Goal: Information Seeking & Learning: Learn about a topic

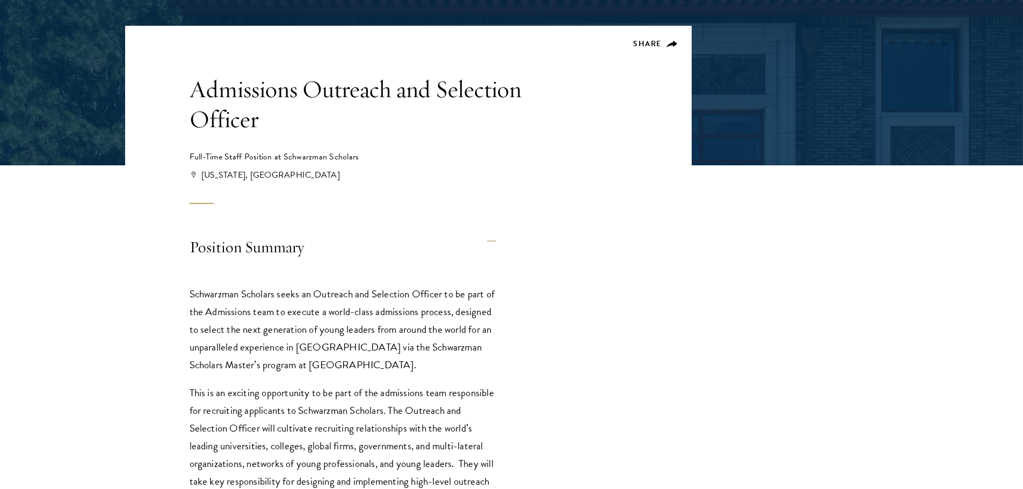
scroll to position [376, 0]
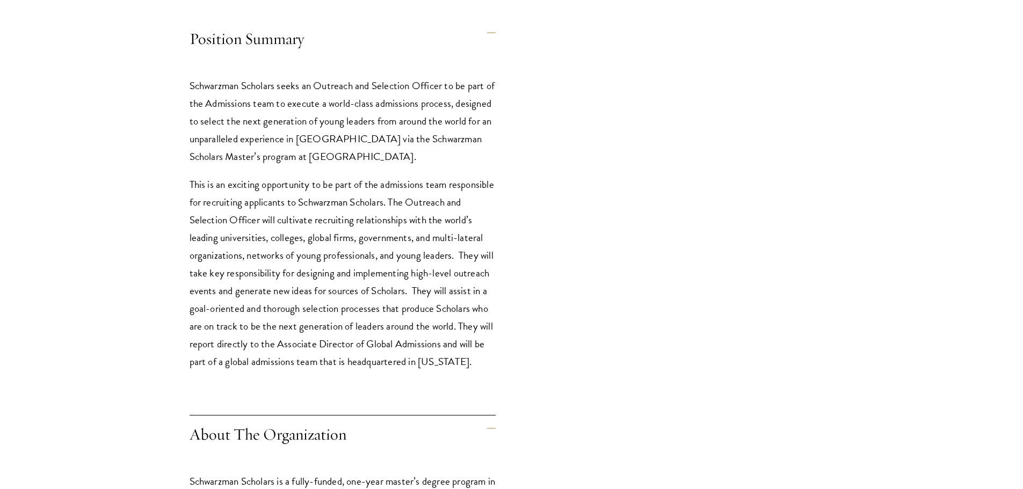
click at [256, 90] on p "Schwarzman Scholars seeks an Outreach and Selection Officer to be part of the A…" at bounding box center [343, 121] width 306 height 89
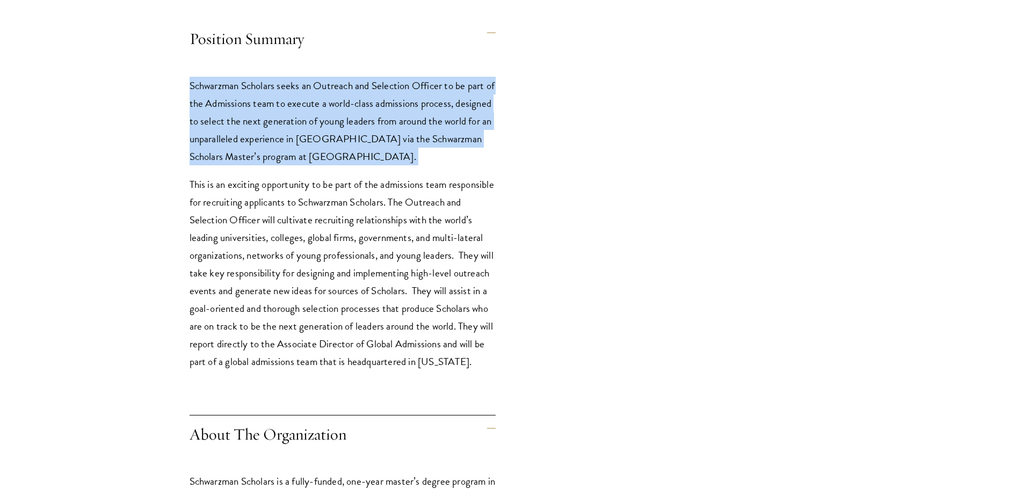
drag, startPoint x: 256, startPoint y: 90, endPoint x: 278, endPoint y: 156, distance: 70.0
click at [277, 155] on p "Schwarzman Scholars seeks an Outreach and Selection Officer to be part of the A…" at bounding box center [343, 121] width 306 height 89
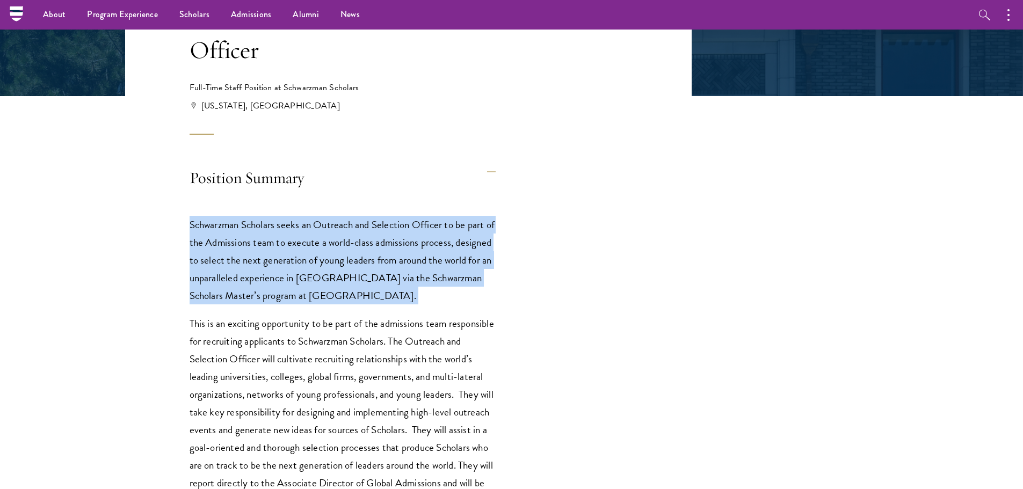
scroll to position [107, 0]
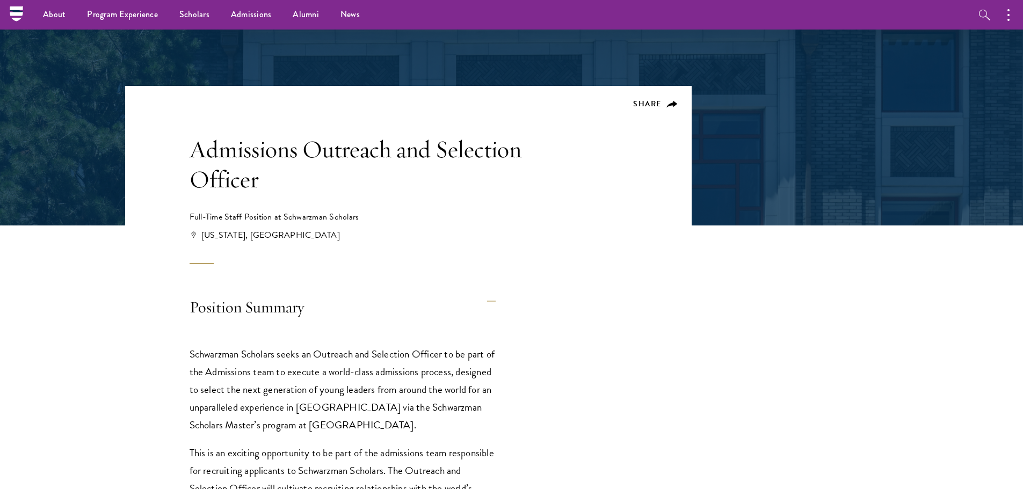
click at [228, 156] on h1 "Admissions Outreach and Selection Officer" at bounding box center [359, 164] width 338 height 60
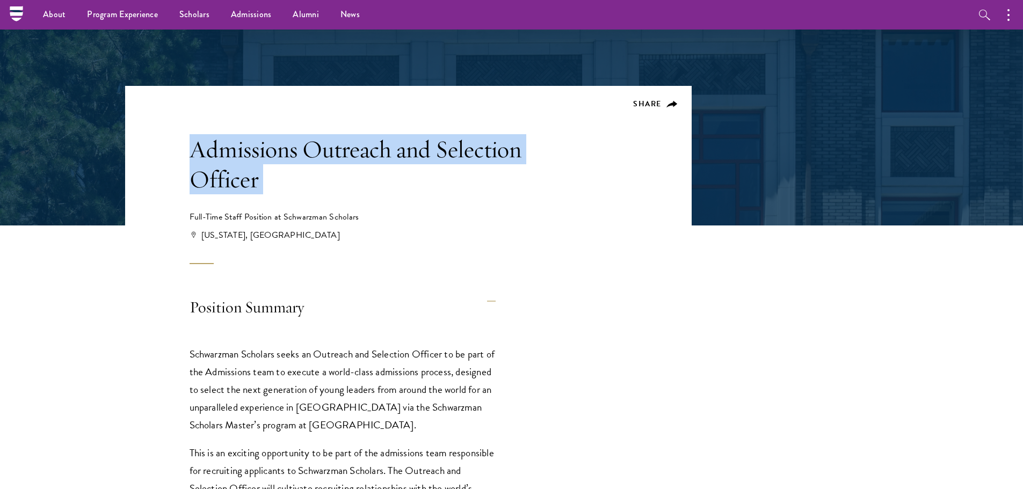
drag, startPoint x: 228, startPoint y: 156, endPoint x: 239, endPoint y: 179, distance: 25.5
click at [239, 179] on h1 "Admissions Outreach and Selection Officer" at bounding box center [359, 164] width 338 height 60
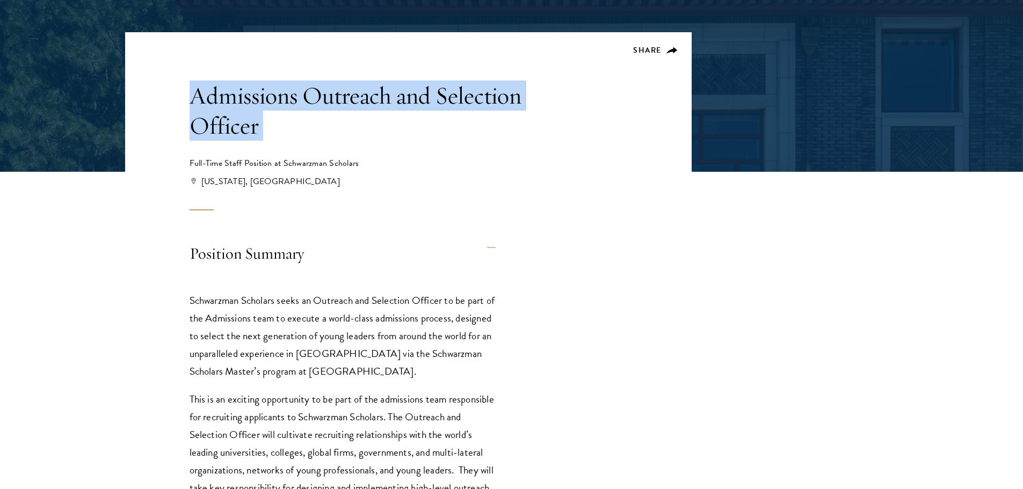
scroll to position [268, 0]
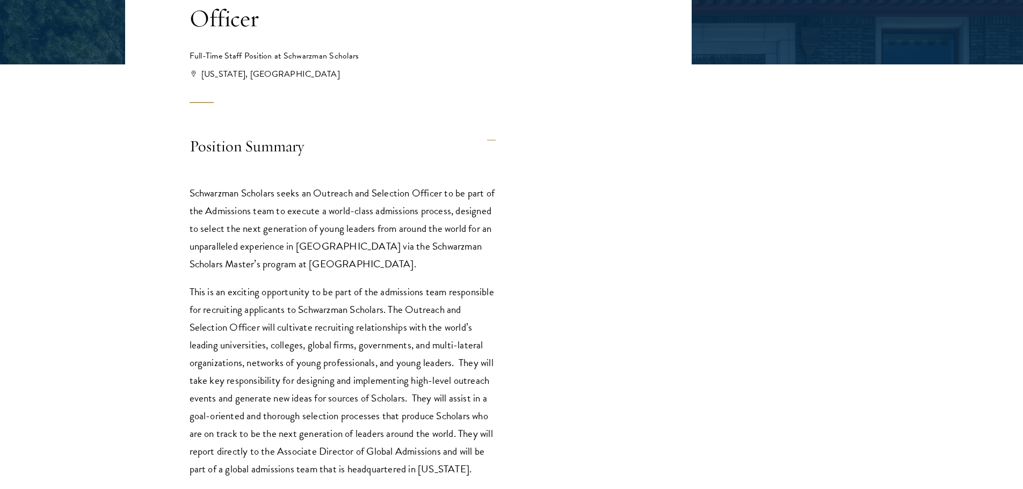
click at [212, 196] on p "Schwarzman Scholars seeks an Outreach and Selection Officer to be part of the A…" at bounding box center [343, 228] width 306 height 89
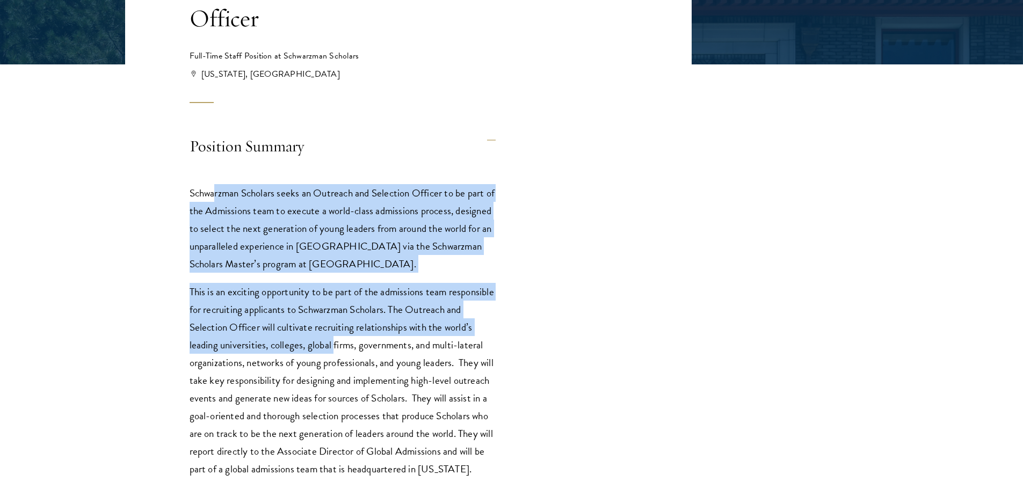
drag, startPoint x: 214, startPoint y: 197, endPoint x: 332, endPoint y: 342, distance: 187.8
click at [333, 339] on div "Schwarzman Scholars seeks an Outreach and Selection Officer to be part of the A…" at bounding box center [343, 336] width 306 height 337
click at [331, 344] on p "This is an exciting opportunity to be part of the admissions team responsible f…" at bounding box center [343, 380] width 306 height 195
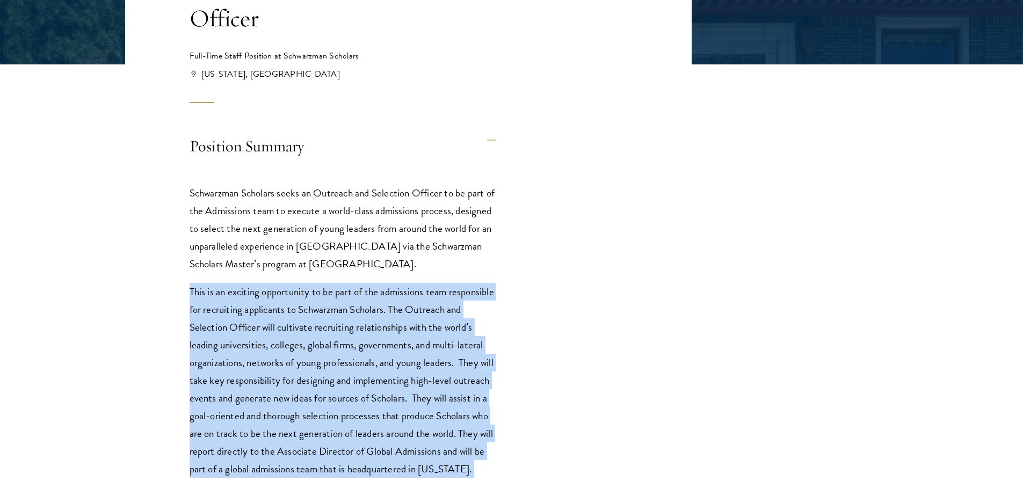
click at [331, 344] on p "This is an exciting opportunity to be part of the admissions team responsible f…" at bounding box center [343, 380] width 306 height 195
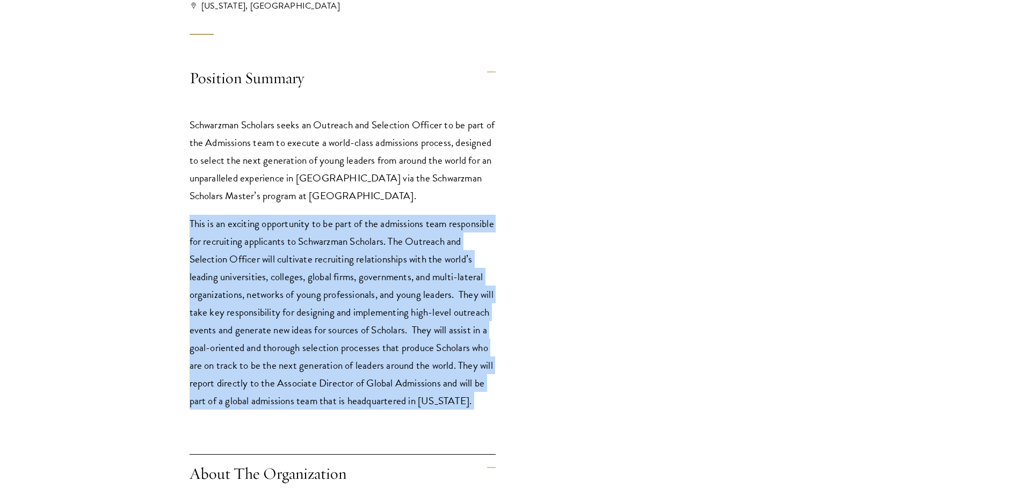
scroll to position [376, 0]
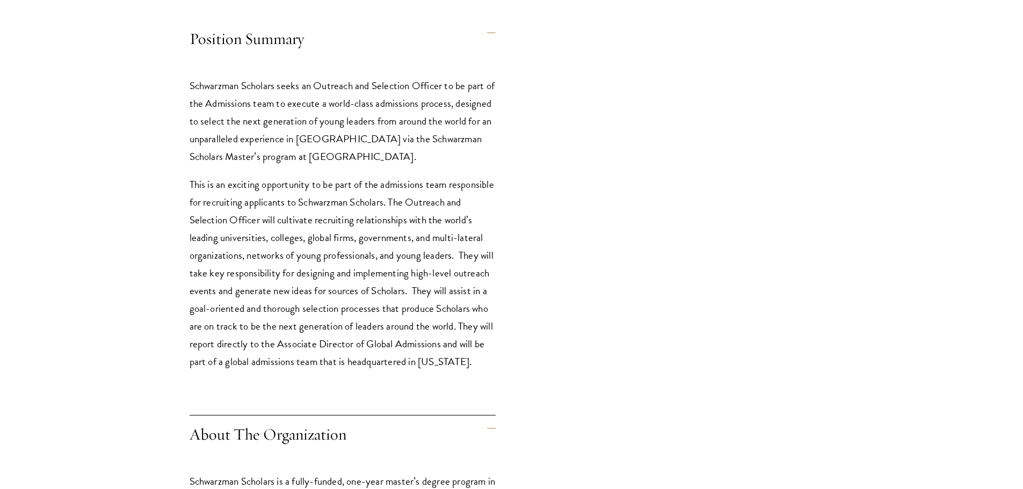
click at [313, 134] on p "Schwarzman Scholars seeks an Outreach and Selection Officer to be part of the A…" at bounding box center [343, 121] width 306 height 89
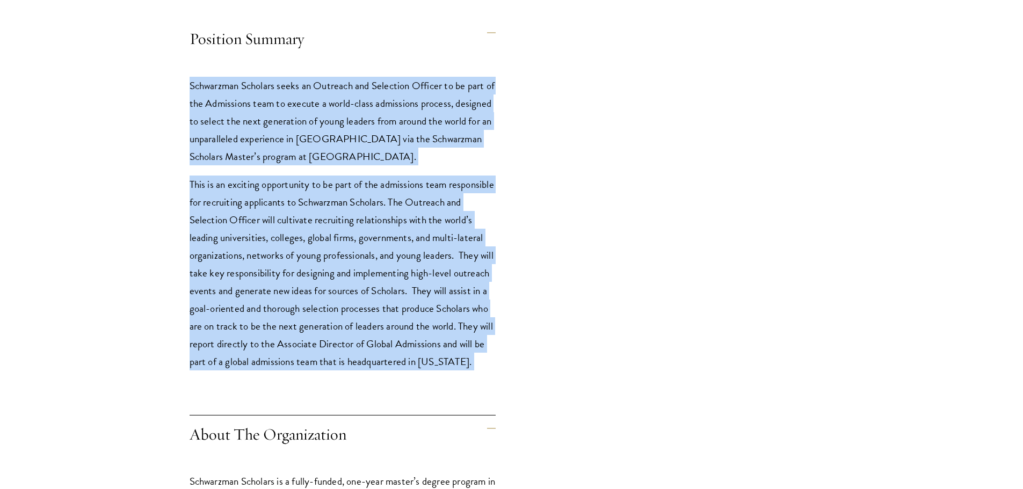
drag, startPoint x: 313, startPoint y: 134, endPoint x: 325, endPoint y: 194, distance: 61.3
click at [325, 194] on div "Schwarzman Scholars seeks an Outreach and Selection Officer to be part of the A…" at bounding box center [343, 229] width 306 height 337
click at [325, 194] on p "This is an exciting opportunity to be part of the admissions team responsible f…" at bounding box center [343, 273] width 306 height 195
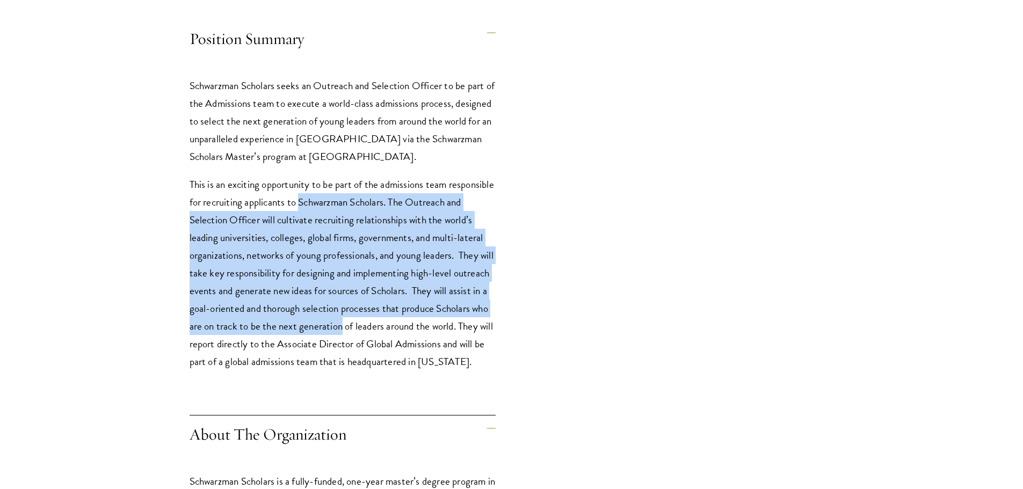
drag, startPoint x: 325, startPoint y: 194, endPoint x: 359, endPoint y: 321, distance: 131.7
click at [363, 319] on p "This is an exciting opportunity to be part of the admissions team responsible f…" at bounding box center [343, 273] width 306 height 195
click at [347, 321] on p "This is an exciting opportunity to be part of the admissions team responsible f…" at bounding box center [343, 273] width 306 height 195
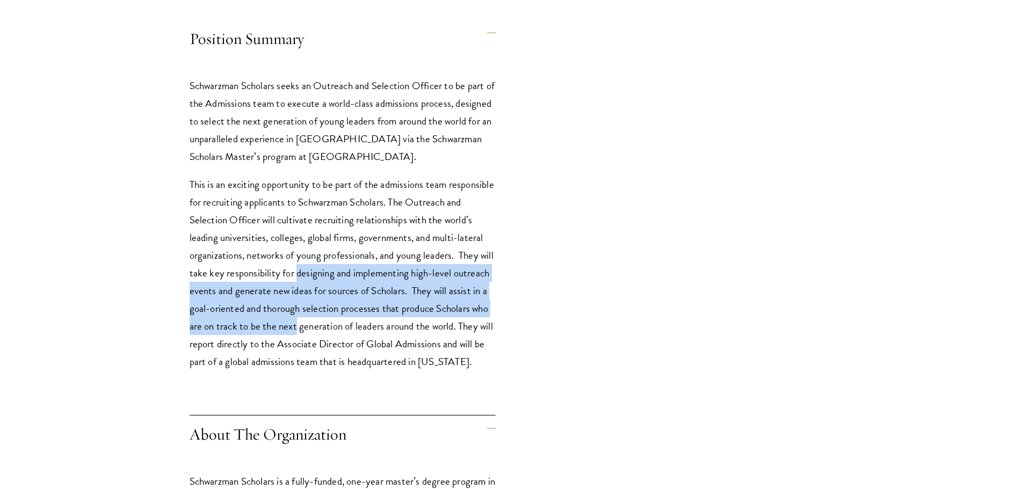
drag, startPoint x: 347, startPoint y: 321, endPoint x: 338, endPoint y: 265, distance: 56.7
click at [339, 267] on p "This is an exciting opportunity to be part of the admissions team responsible f…" at bounding box center [343, 273] width 306 height 195
click at [338, 265] on p "This is an exciting opportunity to be part of the admissions team responsible f…" at bounding box center [343, 273] width 306 height 195
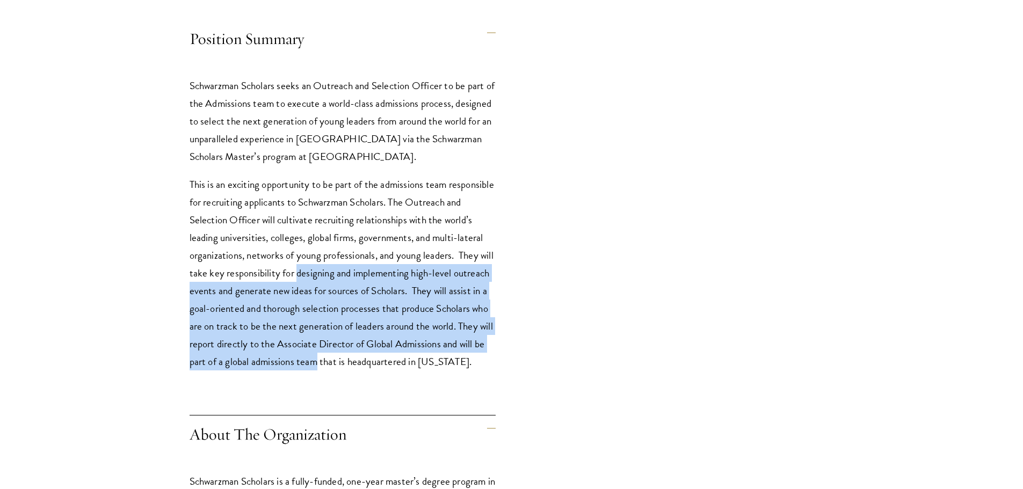
drag, startPoint x: 338, startPoint y: 265, endPoint x: 406, endPoint y: 360, distance: 117.4
click at [406, 360] on p "This is an exciting opportunity to be part of the admissions team responsible f…" at bounding box center [343, 273] width 306 height 195
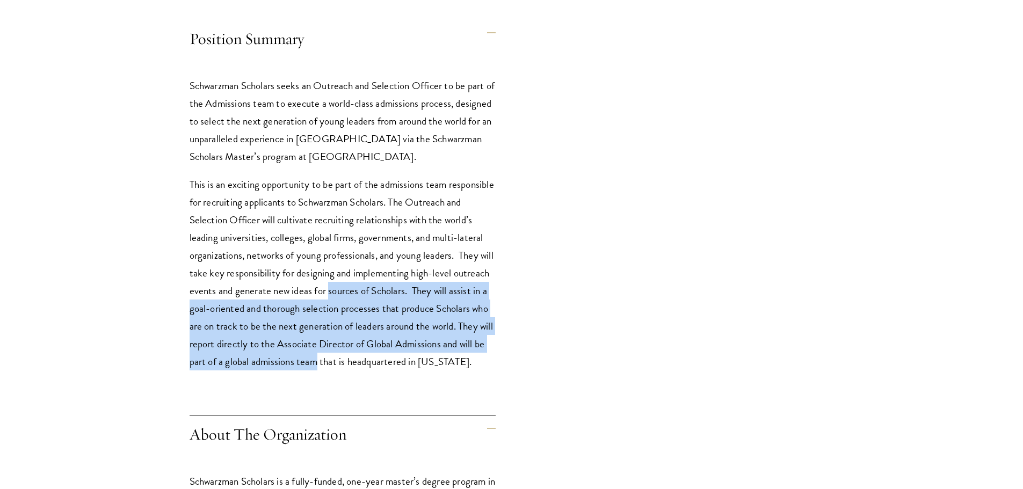
drag, startPoint x: 406, startPoint y: 360, endPoint x: 388, endPoint y: 293, distance: 69.6
click at [388, 293] on p "This is an exciting opportunity to be part of the admissions team responsible f…" at bounding box center [343, 273] width 306 height 195
drag, startPoint x: 388, startPoint y: 293, endPoint x: 405, endPoint y: 338, distance: 47.8
click at [405, 338] on p "This is an exciting opportunity to be part of the admissions team responsible f…" at bounding box center [343, 273] width 306 height 195
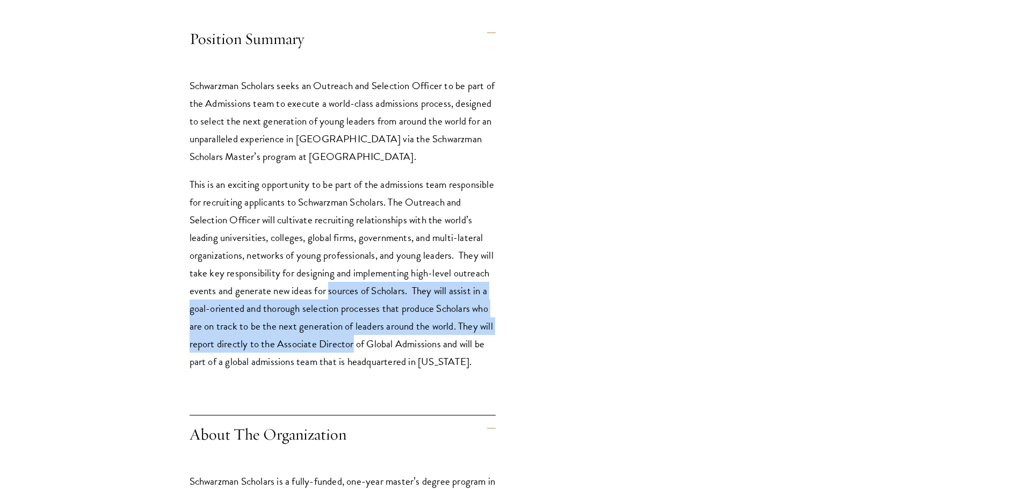
click at [405, 338] on p "This is an exciting opportunity to be part of the admissions team responsible f…" at bounding box center [343, 273] width 306 height 195
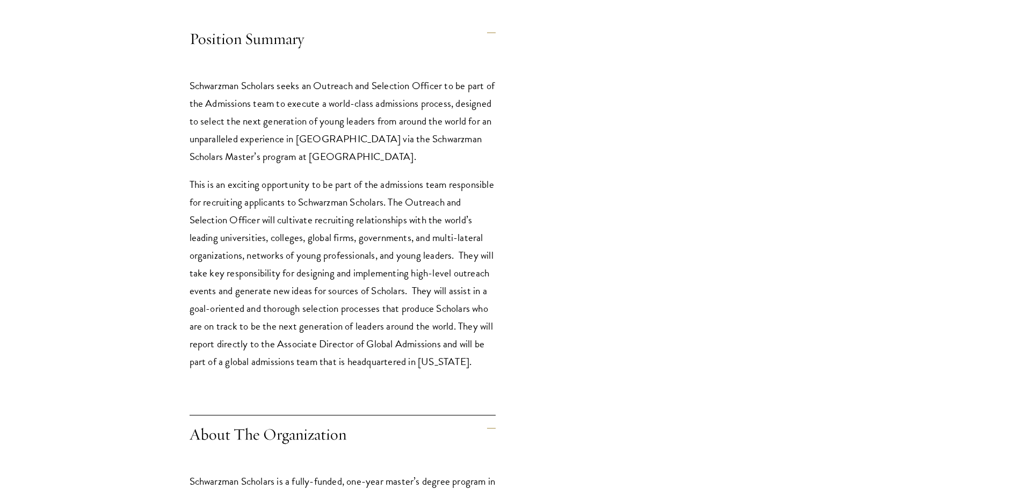
scroll to position [644, 0]
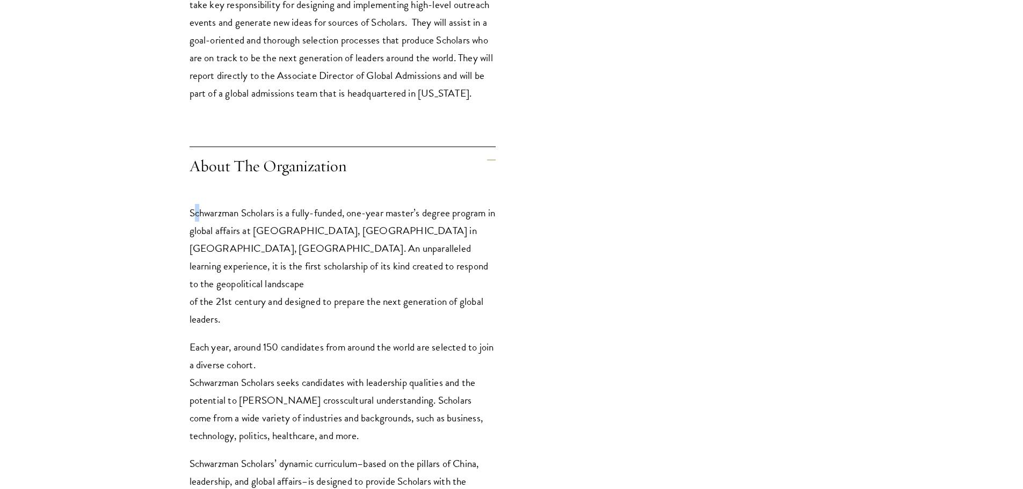
click at [199, 208] on p "Schwarzman Scholars is a fully-funded, one-year master’s degree program in glob…" at bounding box center [343, 266] width 306 height 124
click at [397, 215] on p "Schwarzman Scholars is a fully-funded, one-year master’s degree program in glob…" at bounding box center [343, 266] width 306 height 124
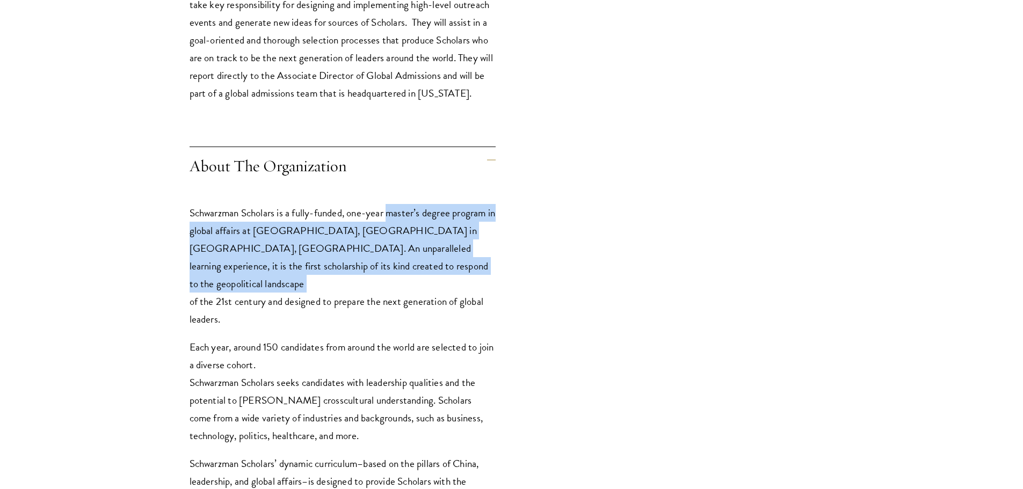
drag, startPoint x: 397, startPoint y: 215, endPoint x: 408, endPoint y: 273, distance: 58.9
click at [408, 273] on p "Schwarzman Scholars is a fully-funded, one-year master’s degree program in glob…" at bounding box center [343, 266] width 306 height 124
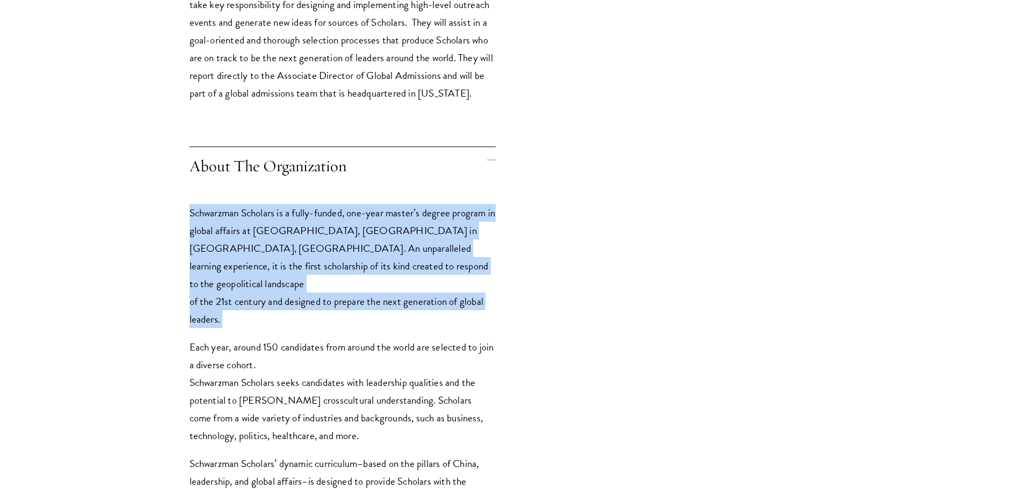
drag, startPoint x: 408, startPoint y: 273, endPoint x: 410, endPoint y: 302, distance: 29.7
click at [410, 302] on p "Schwarzman Scholars is a fully-funded, one-year master’s degree program in glob…" at bounding box center [343, 266] width 306 height 124
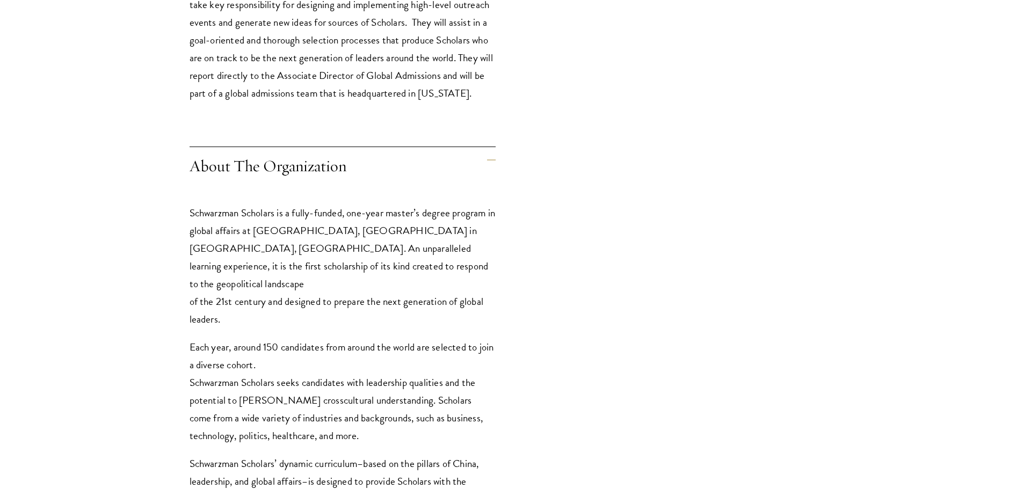
scroll to position [752, 0]
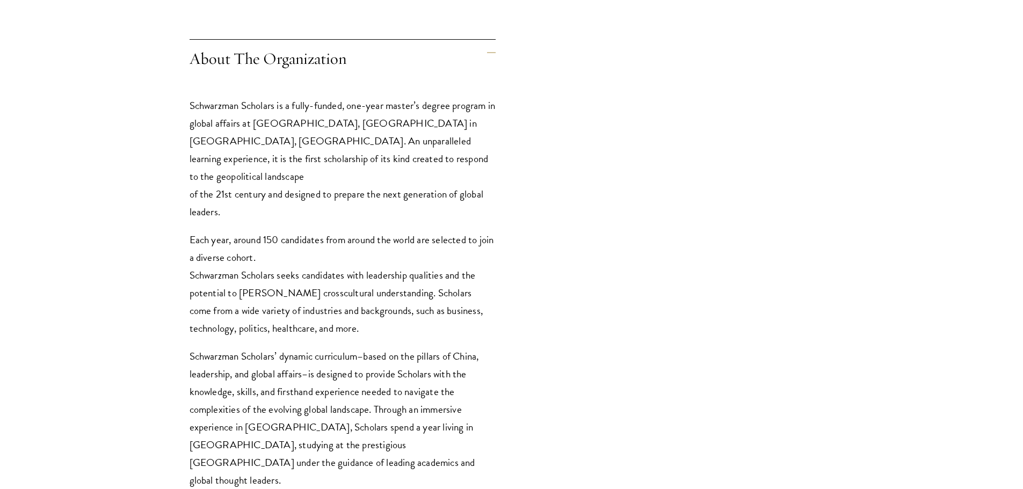
click at [283, 231] on p "Each year, around 150 candidates from around the world are selected to join a d…" at bounding box center [343, 284] width 306 height 106
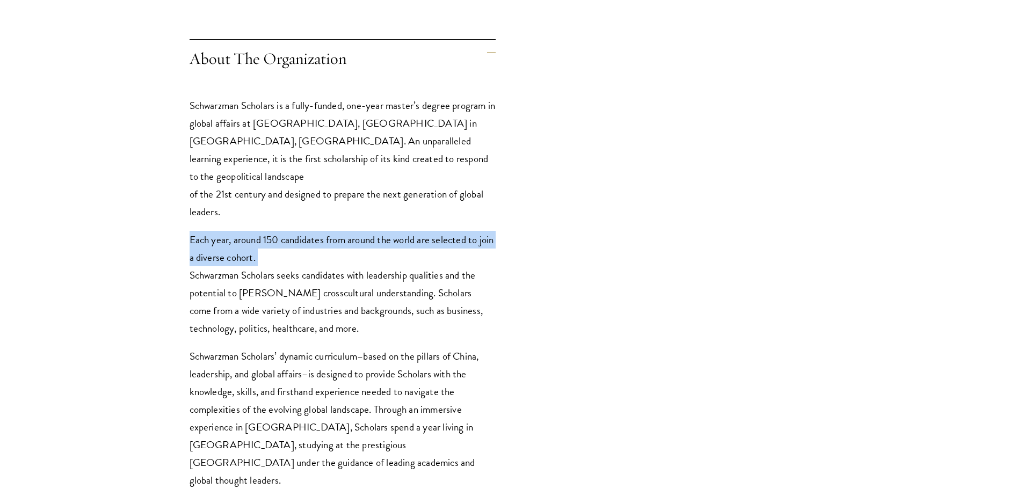
drag, startPoint x: 283, startPoint y: 223, endPoint x: 300, endPoint y: 246, distance: 28.8
click at [300, 246] on p "Each year, around 150 candidates from around the world are selected to join a d…" at bounding box center [343, 284] width 306 height 106
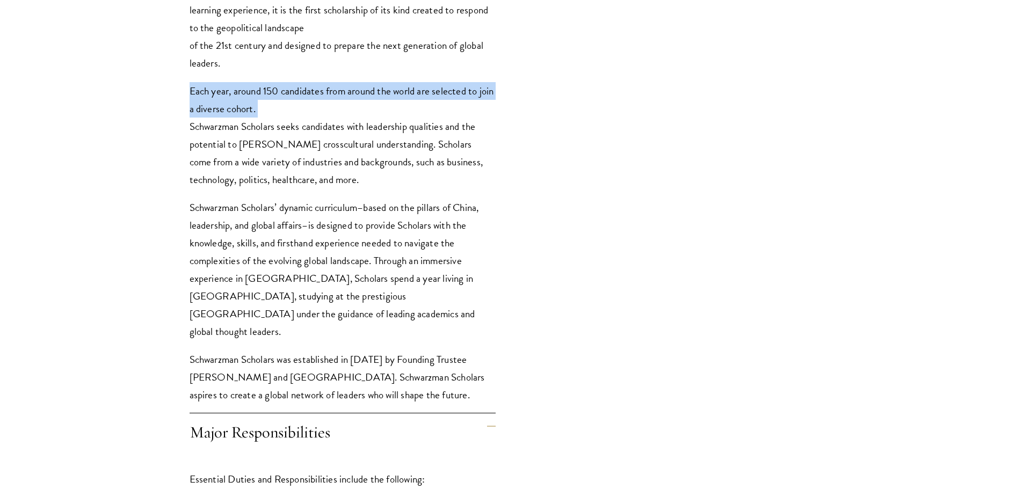
scroll to position [913, 0]
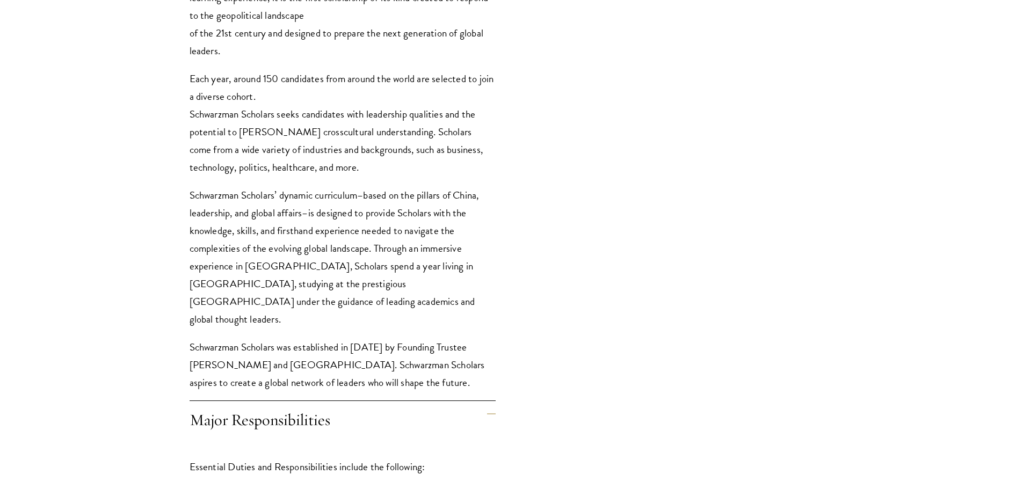
click at [319, 132] on p "Each year, around 150 candidates from around the world are selected to join a d…" at bounding box center [343, 123] width 306 height 106
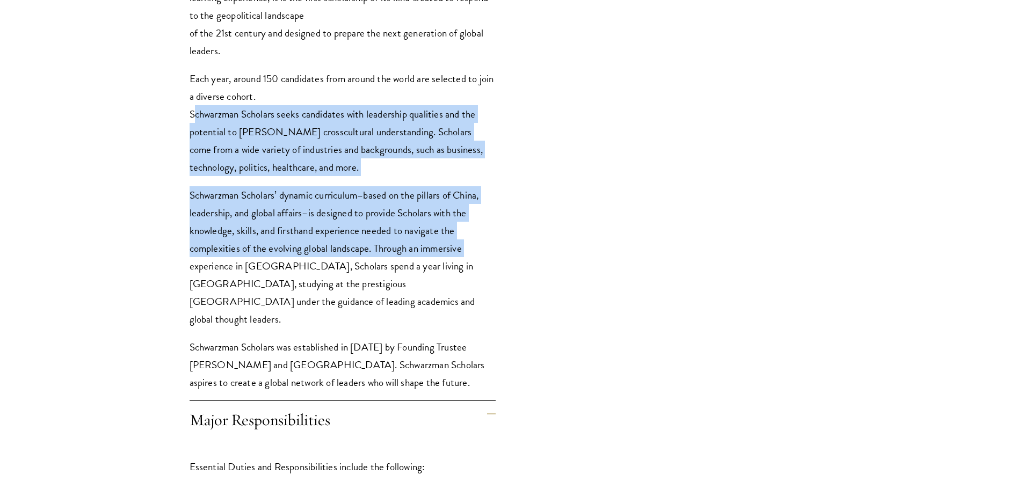
drag, startPoint x: 319, startPoint y: 132, endPoint x: 343, endPoint y: 236, distance: 107.5
click at [343, 236] on div "Schwarzman Scholars is a fully-funded, one-year master’s degree program in glob…" at bounding box center [343, 168] width 306 height 499
click at [343, 236] on p "Schwarzman Scholars’ dynamic curriculum–based on the pillars of China, leadersh…" at bounding box center [343, 257] width 306 height 142
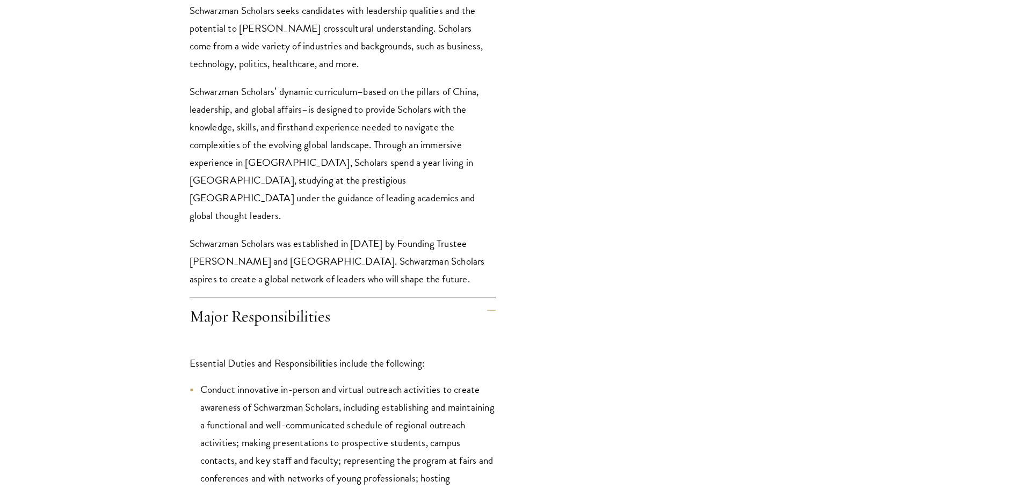
scroll to position [1020, 0]
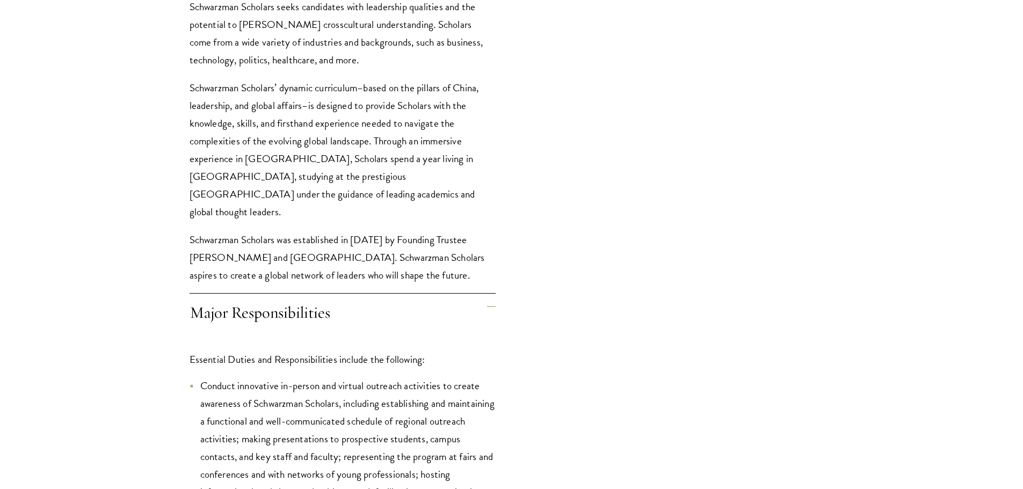
click at [353, 231] on p "Schwarzman Scholars was established in [DATE] by Founding Trustee [PERSON_NAME]…" at bounding box center [343, 257] width 306 height 53
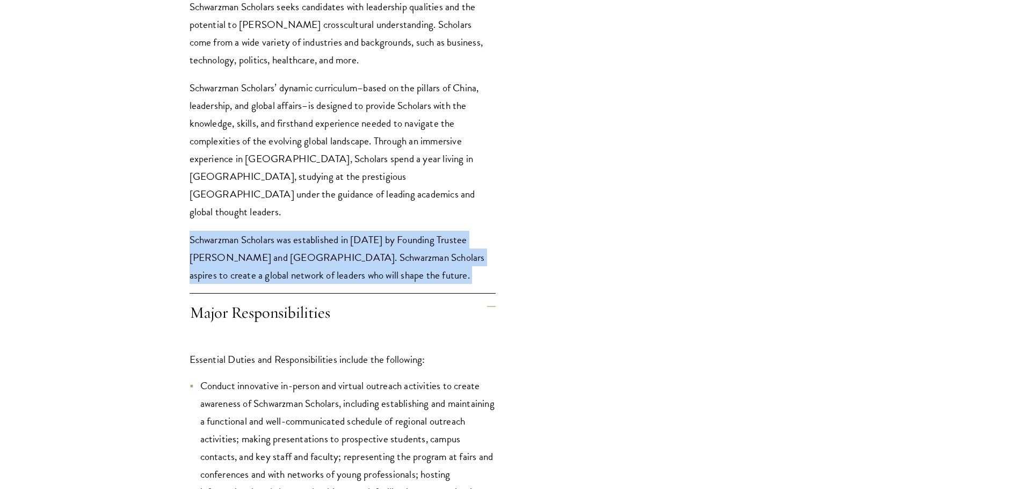
click at [353, 231] on p "Schwarzman Scholars was established in [DATE] by Founding Trustee [PERSON_NAME]…" at bounding box center [343, 257] width 306 height 53
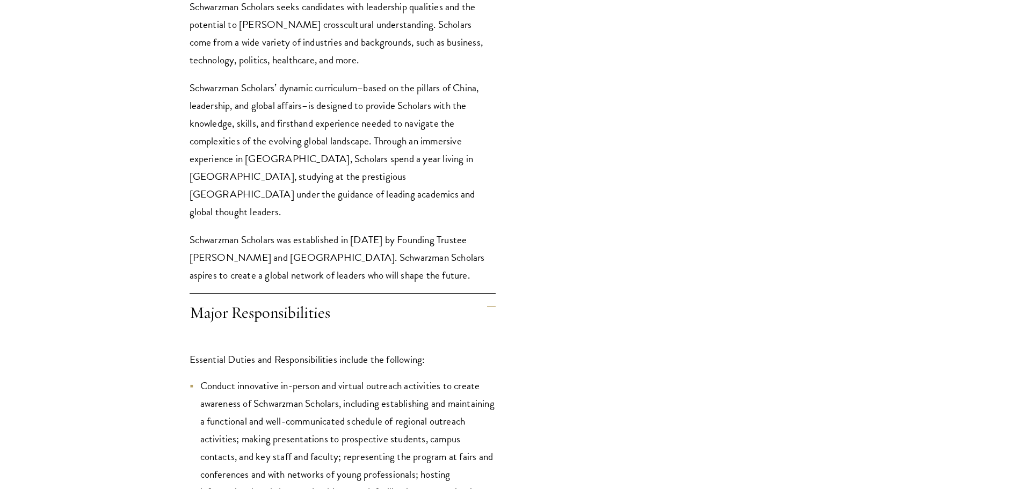
click at [345, 134] on p "Schwarzman Scholars’ dynamic curriculum–based on the pillars of China, leadersh…" at bounding box center [343, 150] width 306 height 142
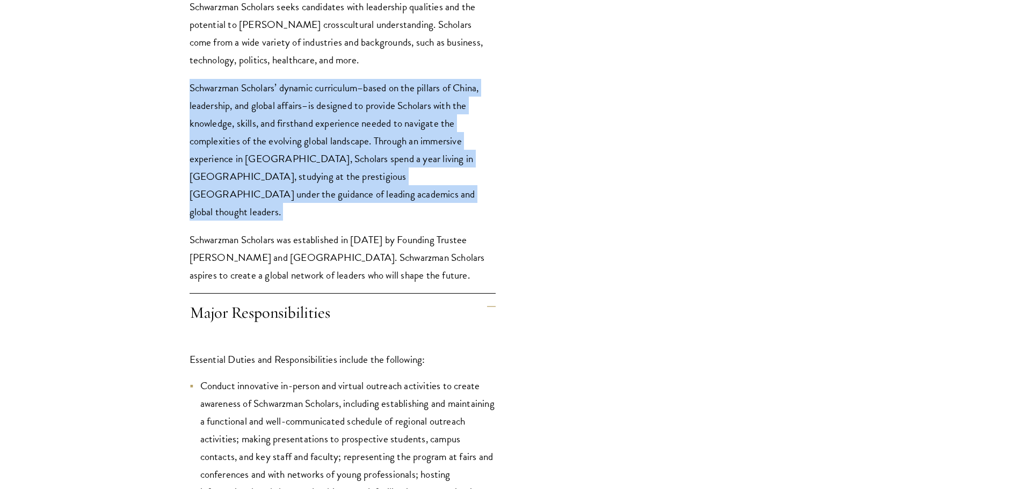
drag, startPoint x: 345, startPoint y: 134, endPoint x: 343, endPoint y: 121, distance: 13.7
click at [343, 121] on p "Schwarzman Scholars’ dynamic curriculum–based on the pillars of China, leadersh…" at bounding box center [343, 150] width 306 height 142
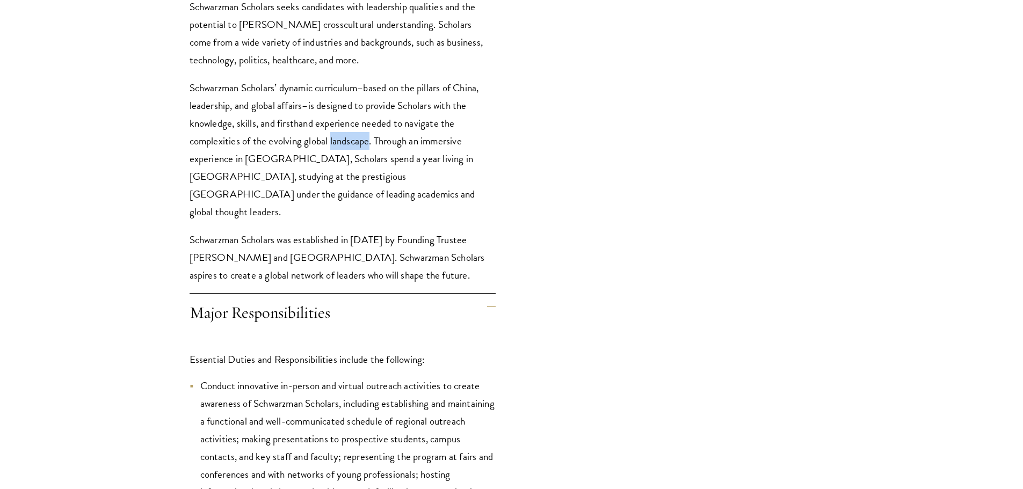
click at [343, 121] on p "Schwarzman Scholars’ dynamic curriculum–based on the pillars of China, leadersh…" at bounding box center [343, 150] width 306 height 142
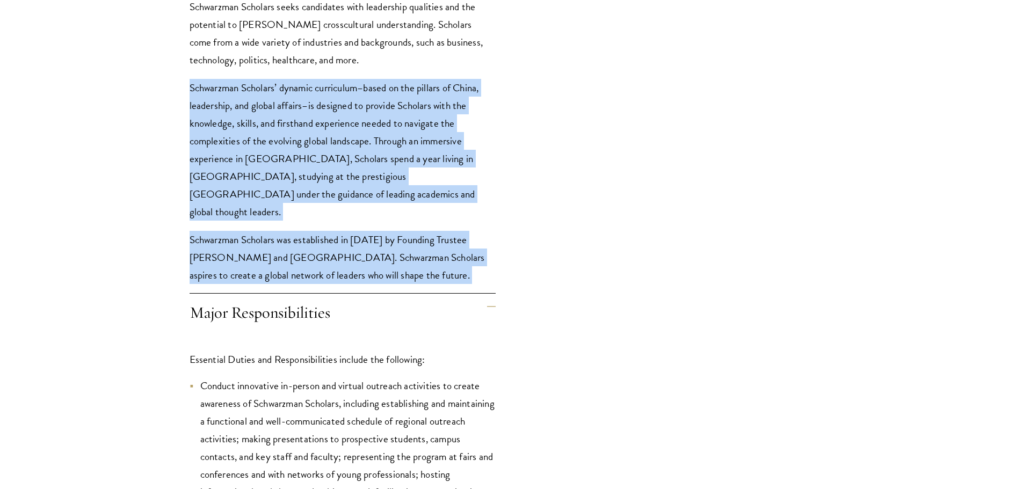
drag, startPoint x: 343, startPoint y: 121, endPoint x: 355, endPoint y: 203, distance: 83.2
click at [355, 203] on div "Schwarzman Scholars is a fully-funded, one-year master’s degree program in glob…" at bounding box center [343, 61] width 306 height 499
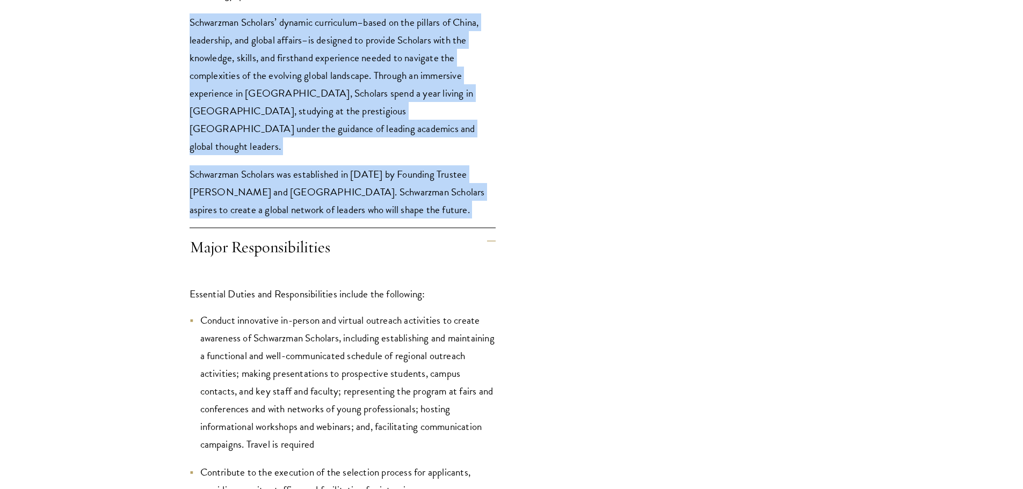
scroll to position [1235, 0]
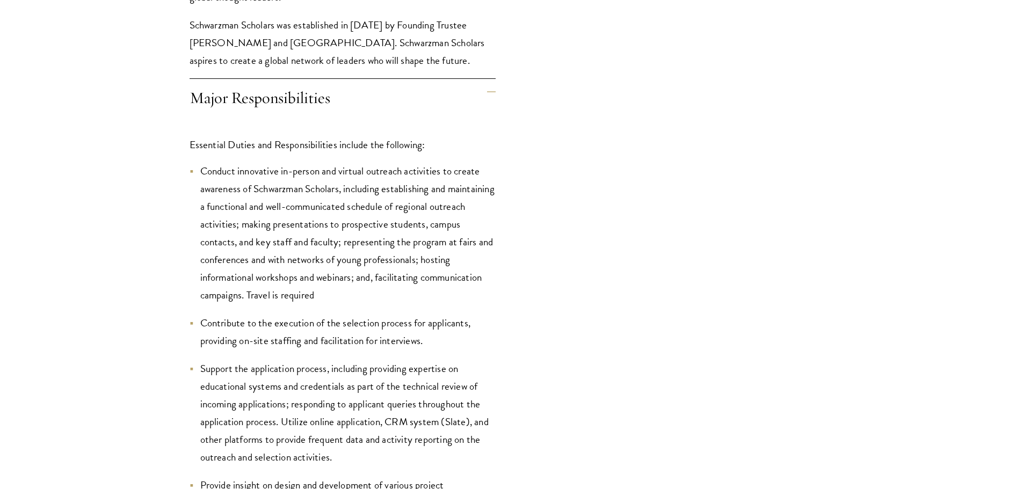
click at [249, 142] on p "Essential Duties and Responsibilities include the following:" at bounding box center [343, 145] width 306 height 18
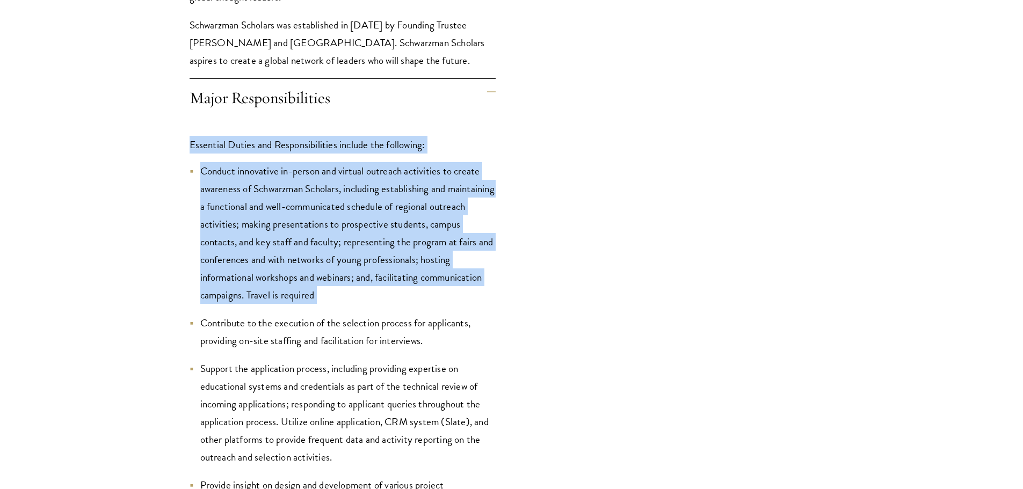
drag, startPoint x: 249, startPoint y: 142, endPoint x: 253, endPoint y: 163, distance: 21.5
click at [324, 176] on li "Conduct innovative in-person and virtual outreach activities to create awarenes…" at bounding box center [343, 233] width 306 height 142
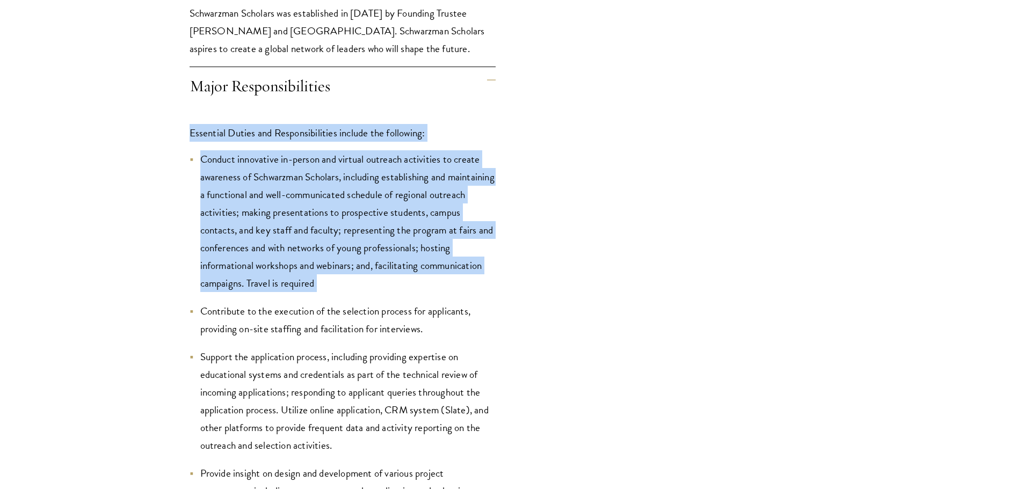
scroll to position [1450, 0]
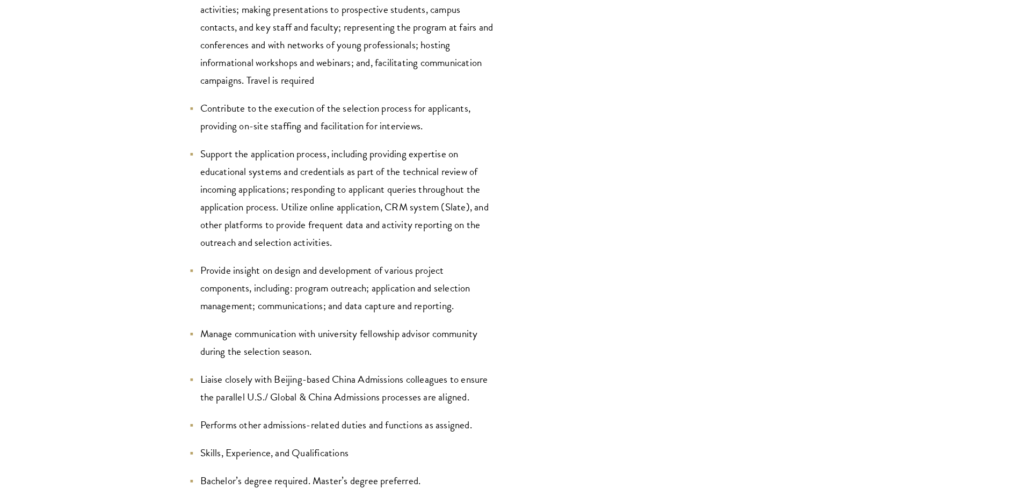
click at [267, 122] on li "Contribute to the execution of the selection process for applicants, providing …" at bounding box center [343, 116] width 306 height 35
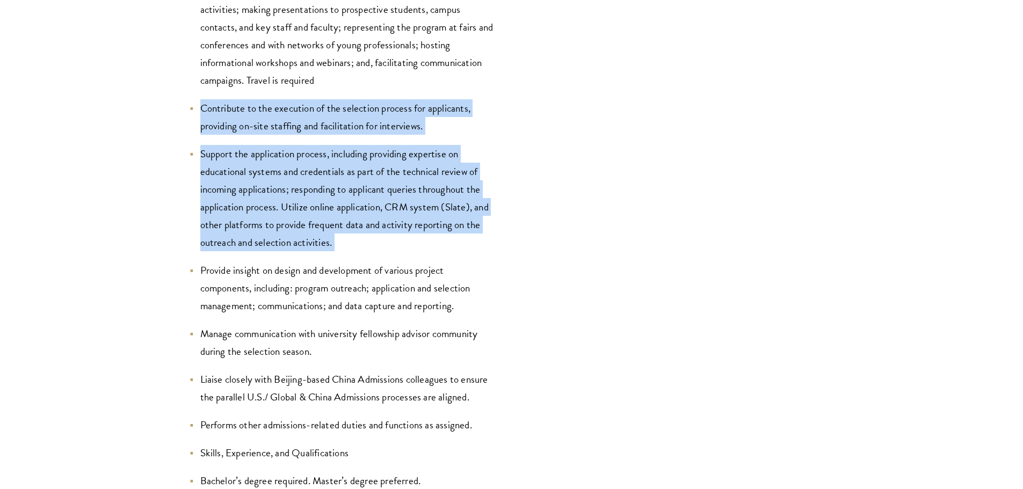
drag, startPoint x: 267, startPoint y: 122, endPoint x: 270, endPoint y: 135, distance: 12.6
click at [214, 155] on li "Support the application process, including providing expertise on educational s…" at bounding box center [343, 198] width 306 height 106
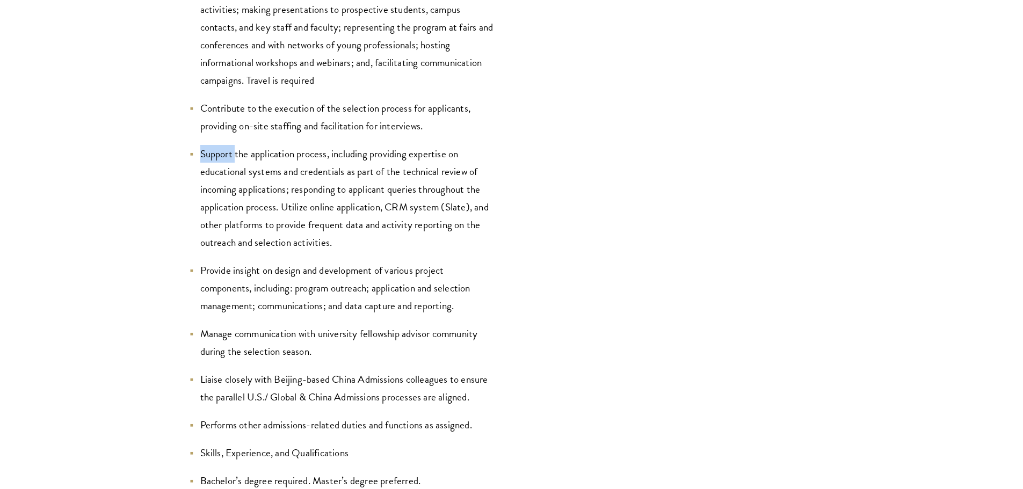
click at [214, 155] on li "Support the application process, including providing expertise on educational s…" at bounding box center [343, 198] width 306 height 106
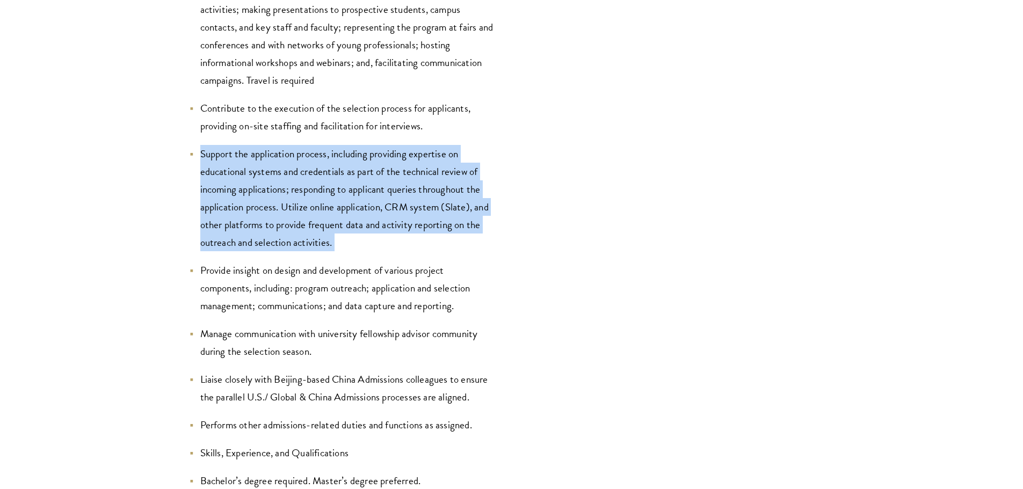
click at [214, 155] on li "Support the application process, including providing expertise on educational s…" at bounding box center [343, 198] width 306 height 106
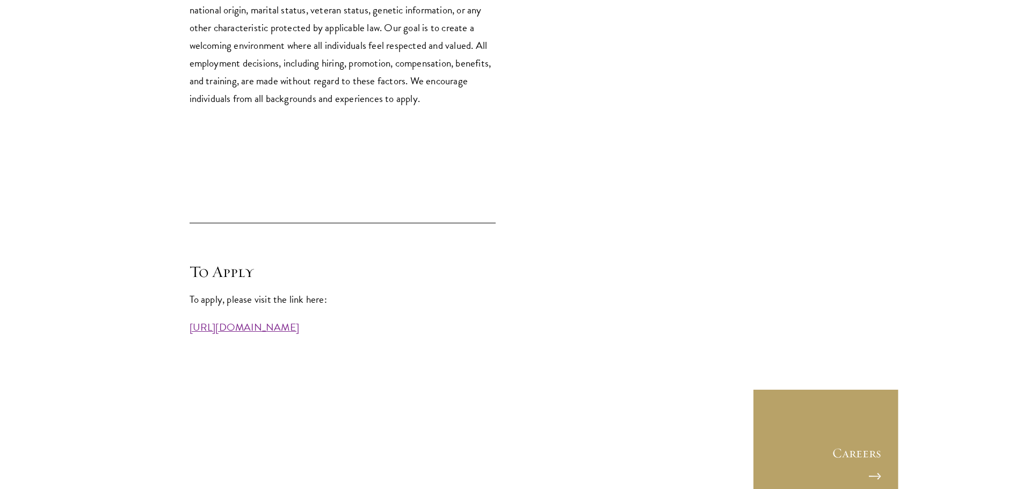
scroll to position [3061, 0]
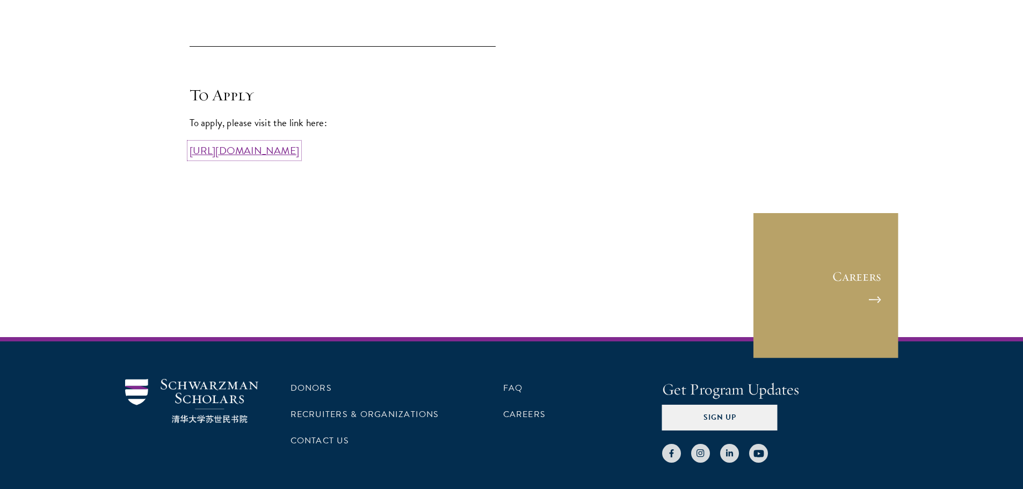
click at [287, 155] on link "[URL][DOMAIN_NAME]" at bounding box center [245, 151] width 110 height 16
